Goal: Transaction & Acquisition: Subscribe to service/newsletter

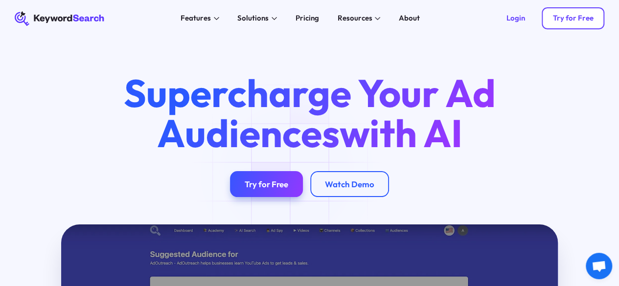
click at [571, 17] on div "Try for Free" at bounding box center [572, 18] width 41 height 9
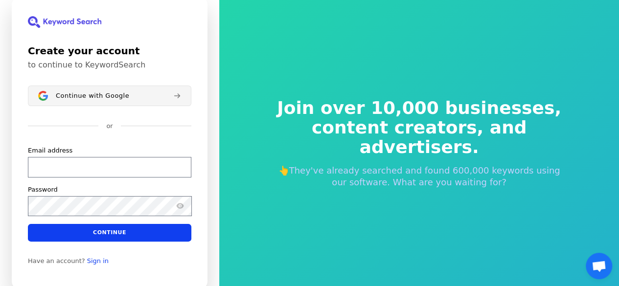
drag, startPoint x: 70, startPoint y: 106, endPoint x: 71, endPoint y: 100, distance: 6.4
click at [70, 104] on div "Continue with Google or Email address Password Continue" at bounding box center [109, 164] width 163 height 156
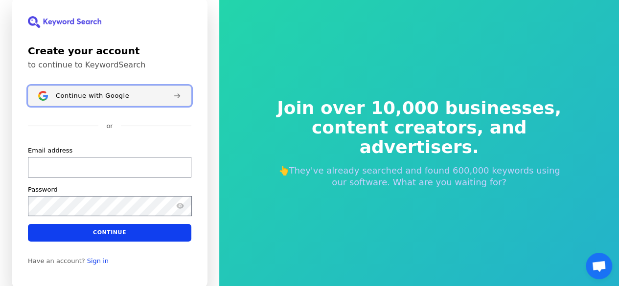
click at [71, 100] on span "Continue with Google" at bounding box center [92, 96] width 73 height 8
